Goal: Check status: Check status

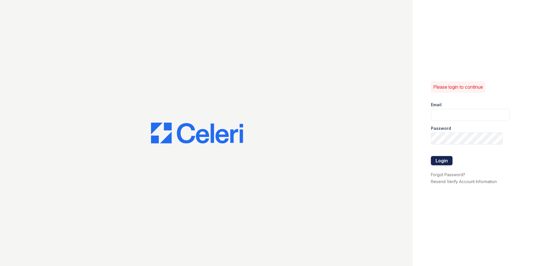
type input "arrivesilverspring@trinity-pm.com"
click at [443, 162] on button "Login" at bounding box center [442, 160] width 22 height 9
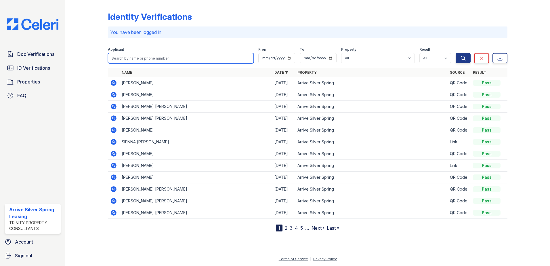
click at [144, 62] on input "search" at bounding box center [181, 58] width 146 height 10
type input "travis"
click at [456, 53] on button "Search" at bounding box center [463, 58] width 15 height 10
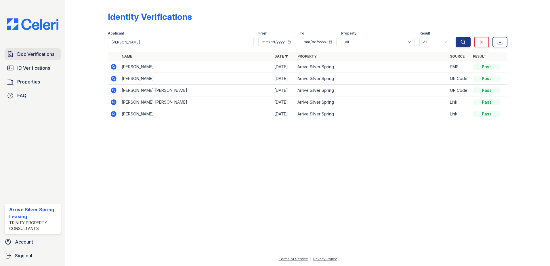
click at [42, 50] on link "Doc Verifications" at bounding box center [33, 54] width 56 height 12
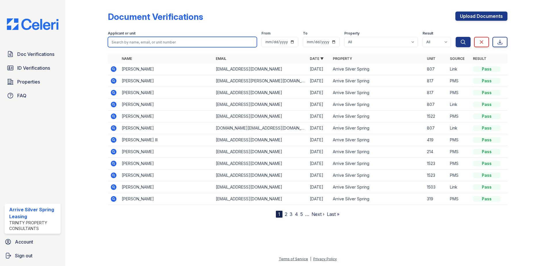
click at [149, 40] on input "search" at bounding box center [182, 42] width 149 height 10
type input "travis"
click at [456, 37] on button "Search" at bounding box center [463, 42] width 15 height 10
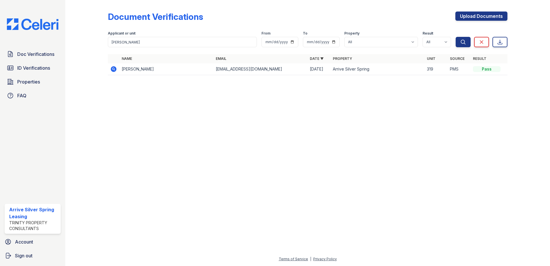
click at [112, 66] on icon at bounding box center [113, 69] width 7 height 7
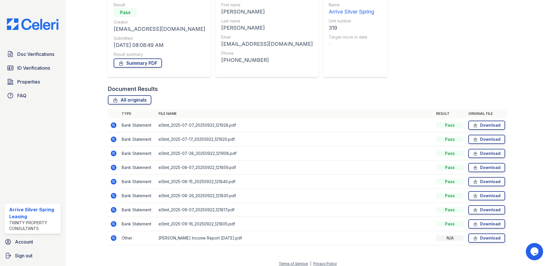
scroll to position [61, 0]
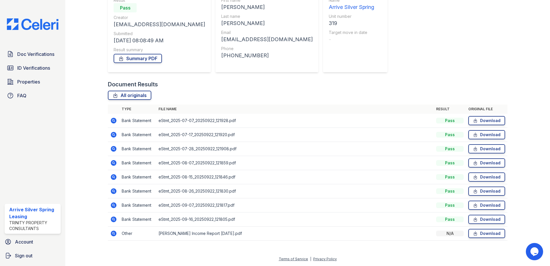
click at [115, 134] on icon at bounding box center [114, 135] width 6 height 6
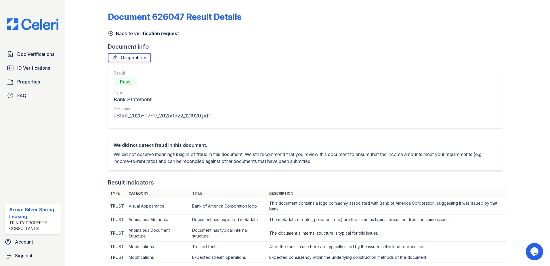
click at [109, 29] on div "Back to verification request" at bounding box center [308, 31] width 400 height 10
click at [109, 32] on icon at bounding box center [111, 34] width 6 height 6
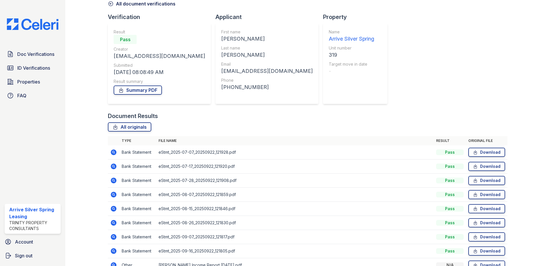
scroll to position [61, 0]
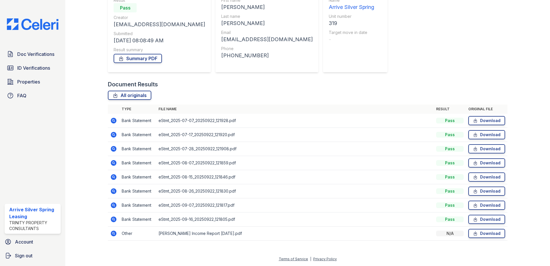
click at [112, 230] on icon at bounding box center [113, 233] width 7 height 7
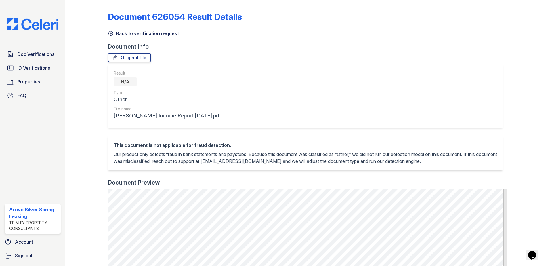
click at [110, 34] on icon at bounding box center [111, 33] width 4 height 4
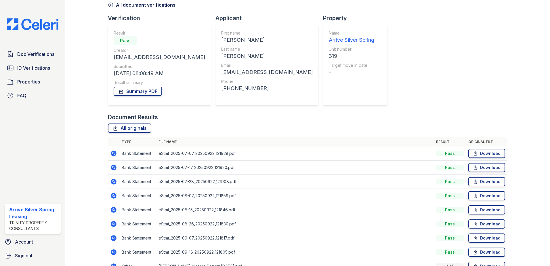
scroll to position [61, 0]
